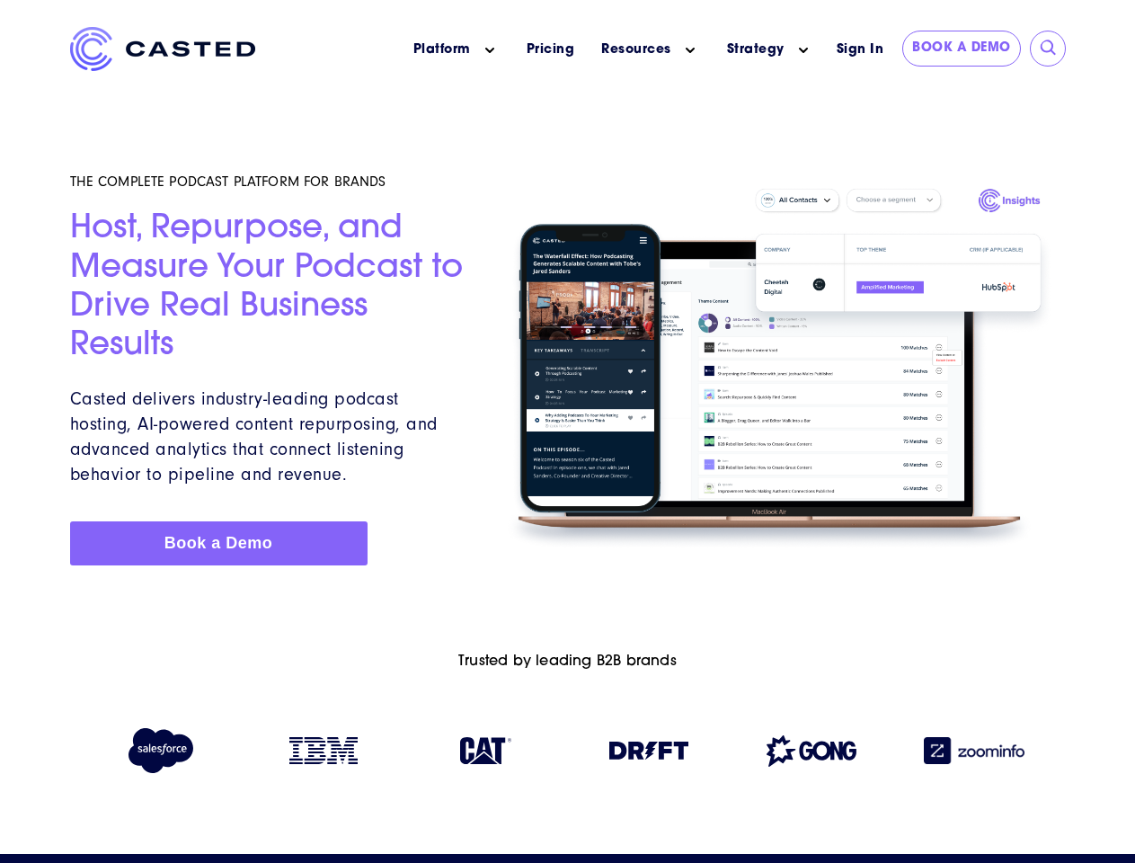
click at [490, 50] on icon "Main menu" at bounding box center [489, 50] width 9 height 9
click at [690, 50] on icon "Main menu" at bounding box center [690, 50] width 9 height 9
click at [755, 49] on link "Strategy" at bounding box center [756, 49] width 58 height 19
click at [804, 50] on icon "Main menu" at bounding box center [803, 50] width 9 height 9
click at [1049, 49] on input "submit" at bounding box center [1049, 49] width 18 height 18
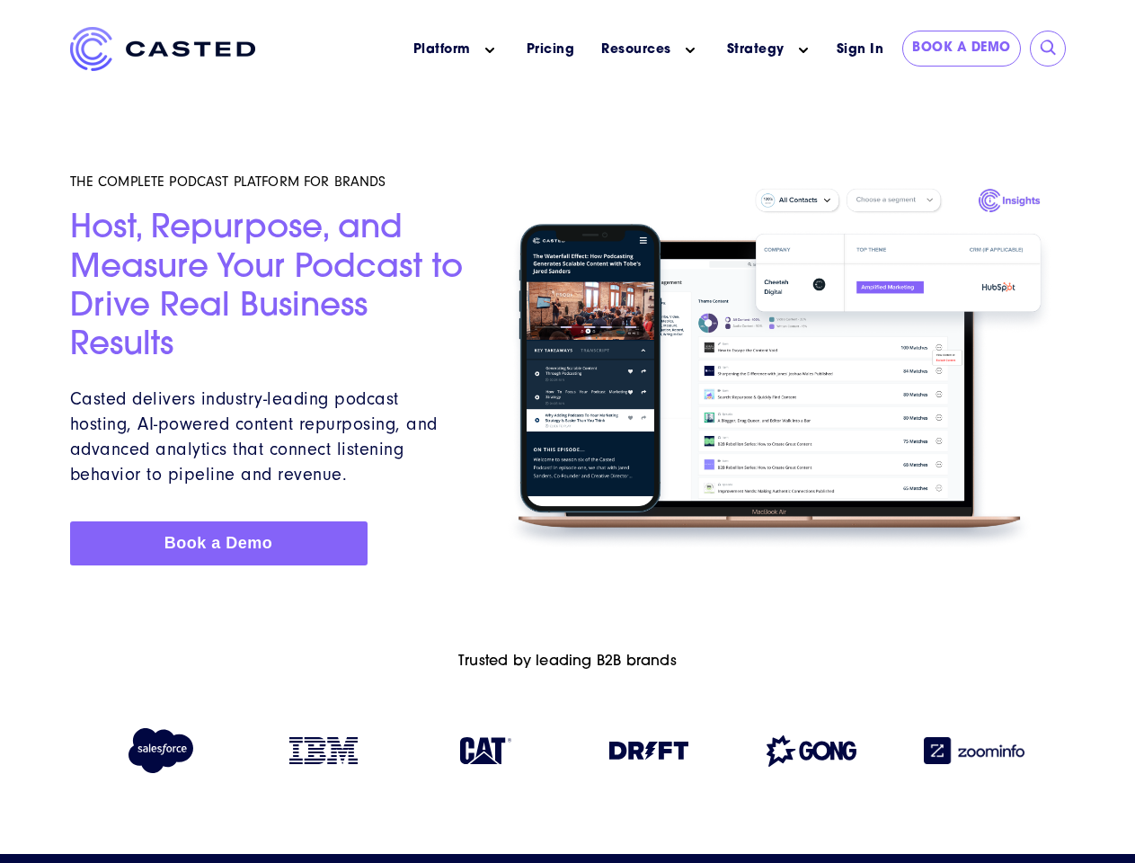
click at [649, 754] on img at bounding box center [648, 751] width 79 height 18
click at [812, 754] on img at bounding box center [812, 750] width 90 height 31
click at [974, 754] on img at bounding box center [974, 750] width 101 height 27
